Goal: Transaction & Acquisition: Purchase product/service

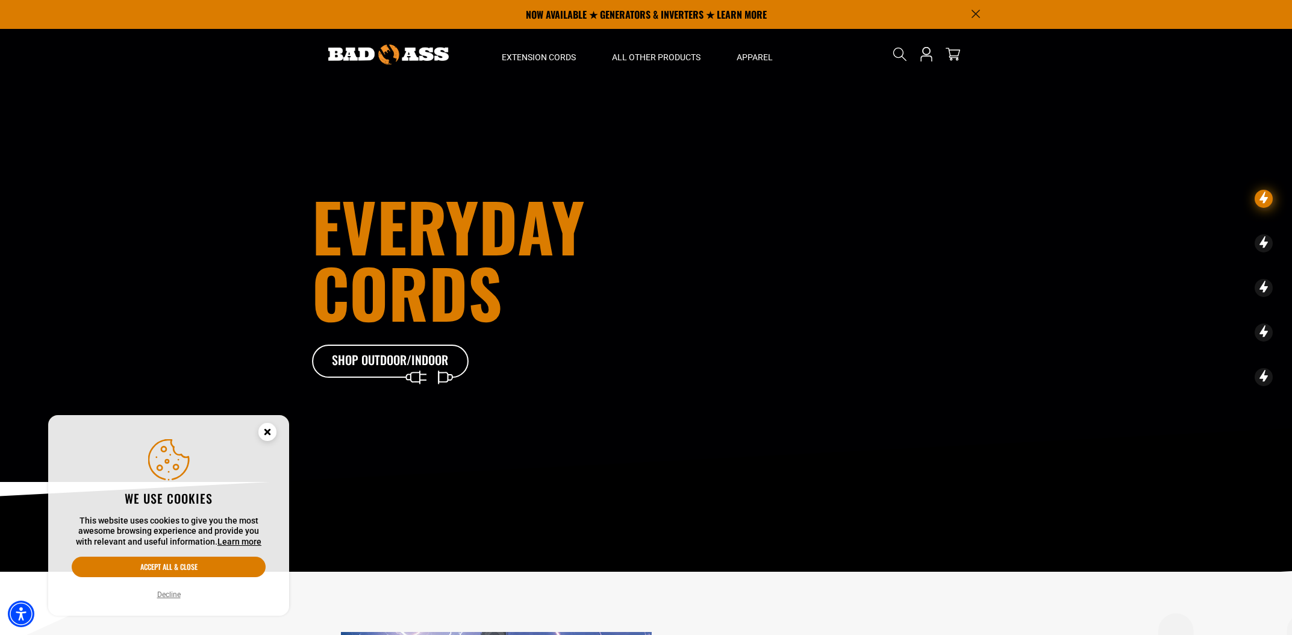
click at [169, 593] on button "Decline" at bounding box center [169, 595] width 31 height 12
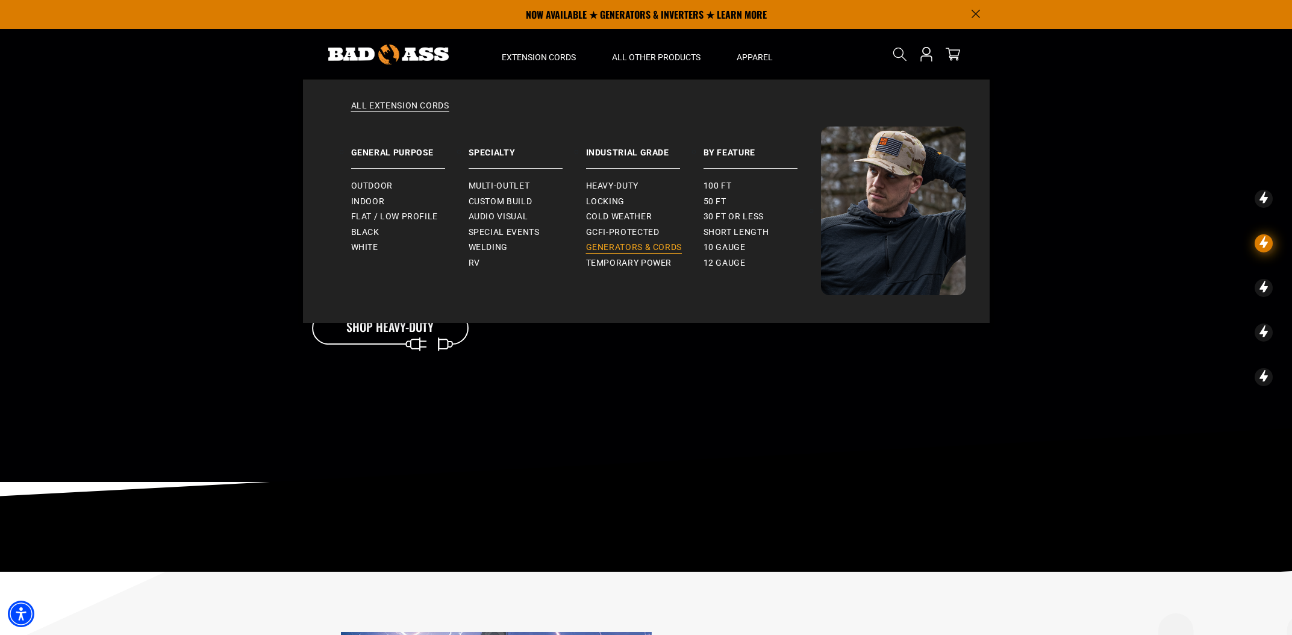
click at [599, 246] on span "Generators & Cords" at bounding box center [634, 247] width 96 height 11
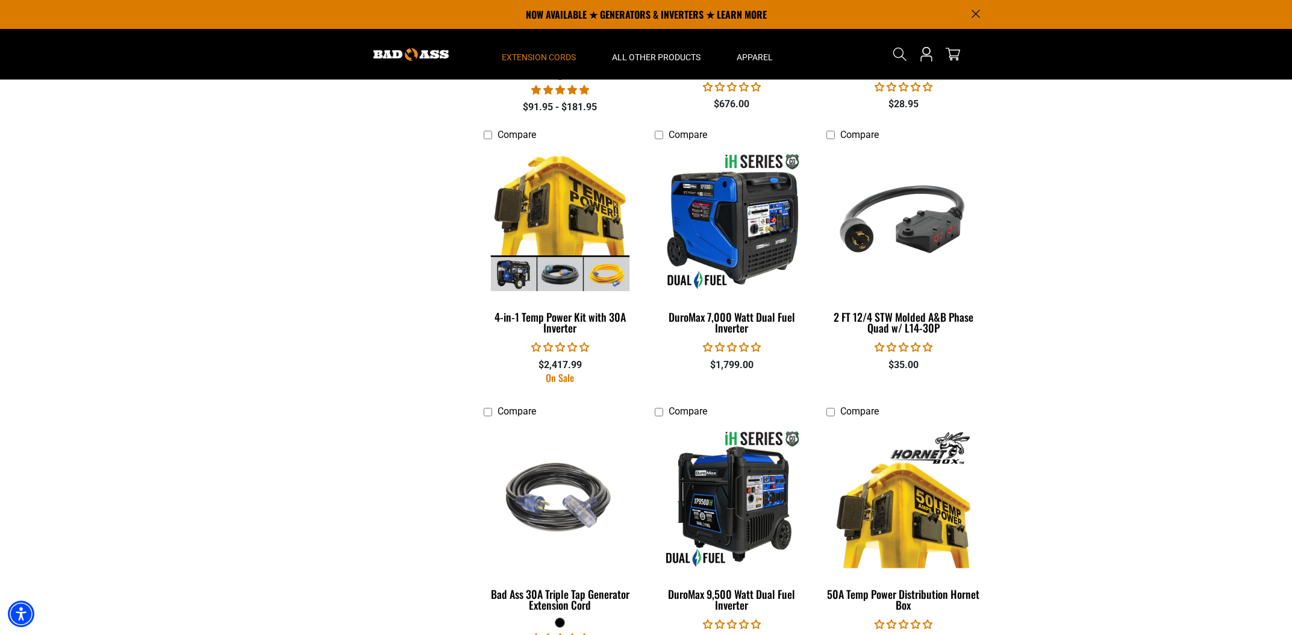
scroll to position [1169, 0]
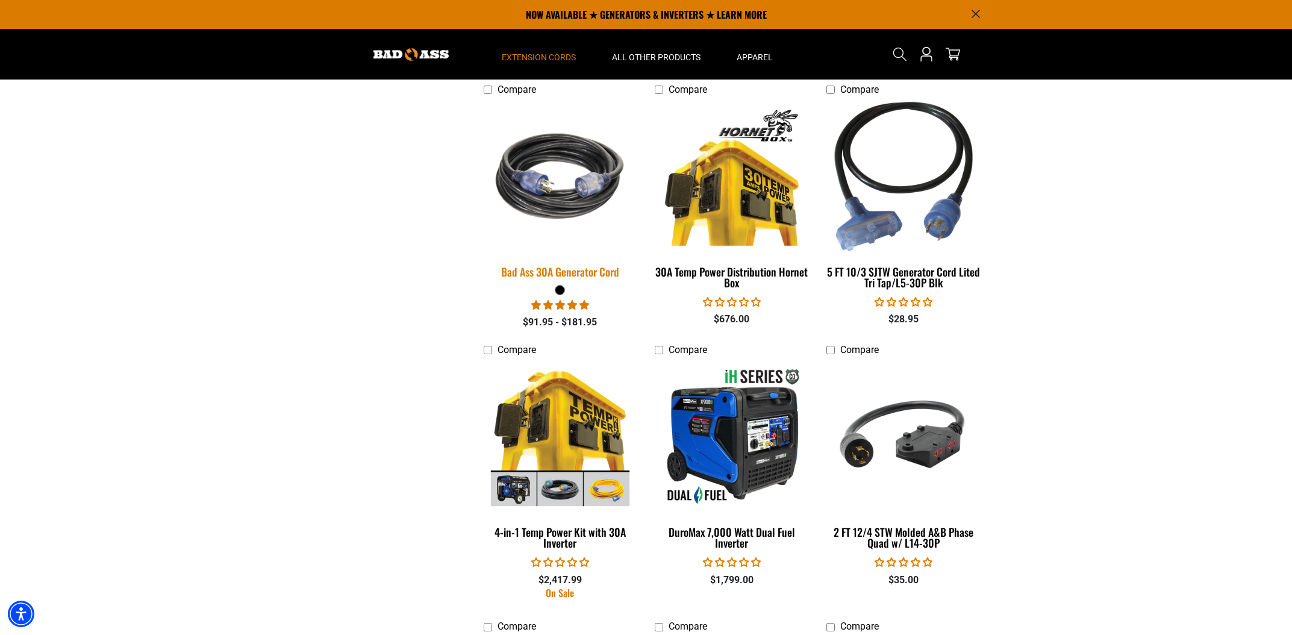
click at [566, 194] on img at bounding box center [560, 176] width 169 height 154
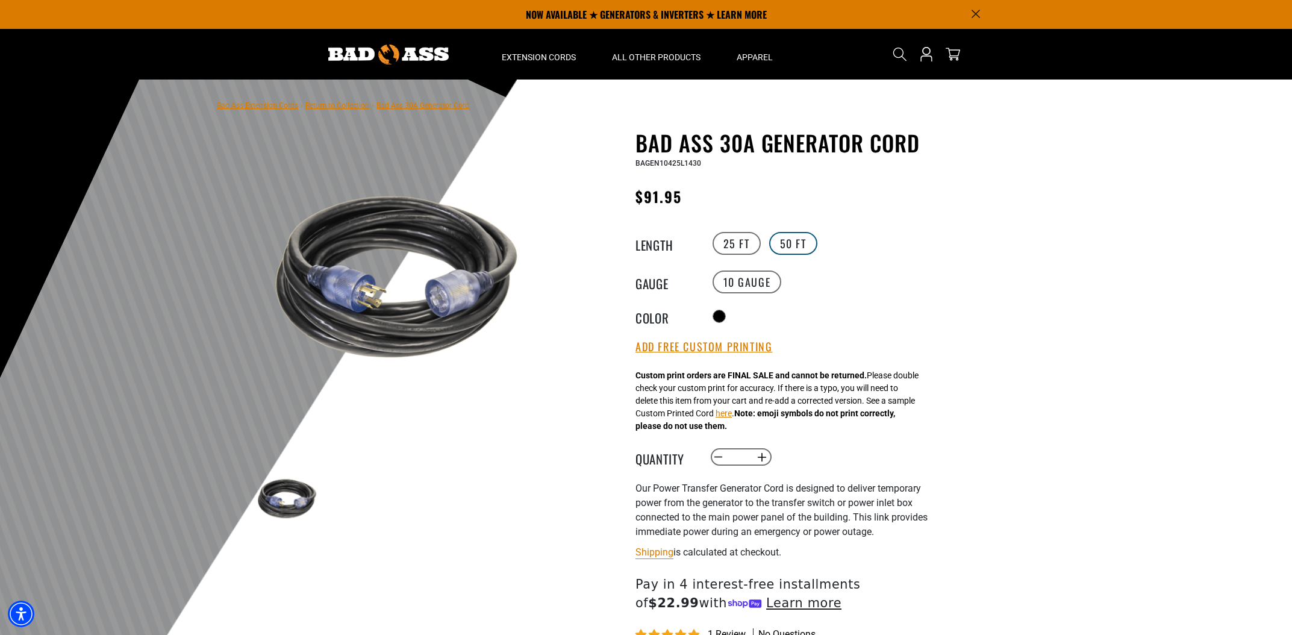
click at [803, 241] on label "50 FT" at bounding box center [793, 243] width 48 height 23
